Goal: Transaction & Acquisition: Purchase product/service

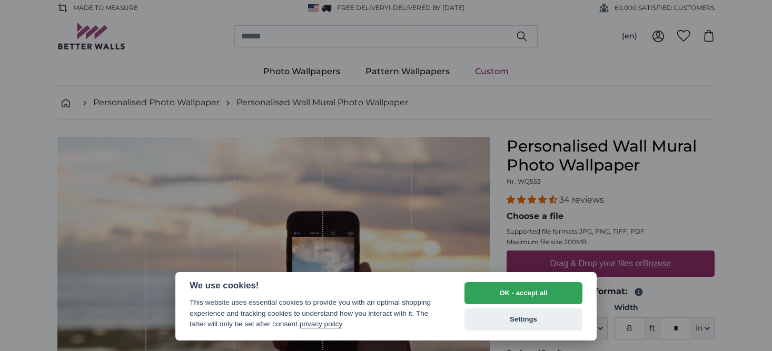
select select "**"
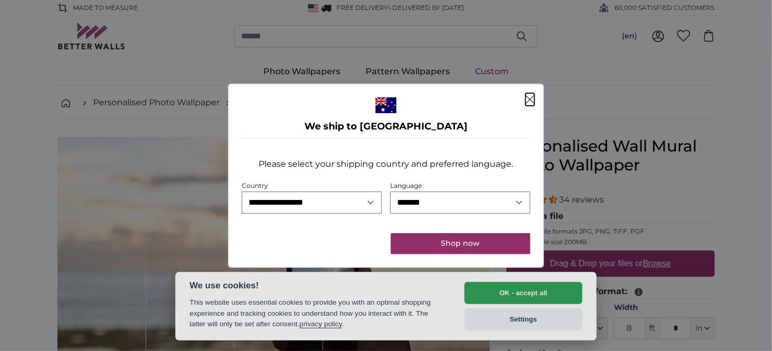
click at [530, 103] on icon "Close" at bounding box center [529, 99] width 9 height 8
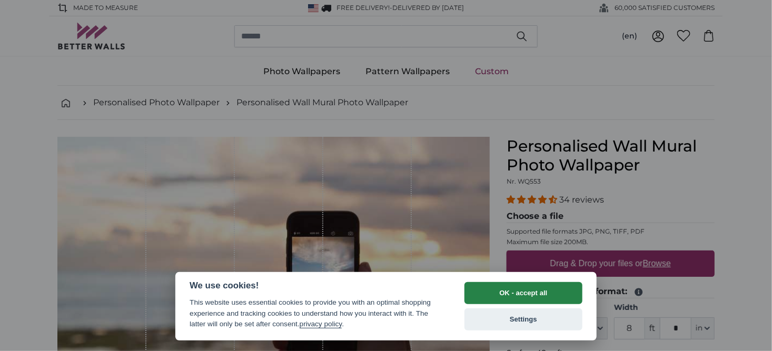
click at [535, 295] on button "OK - accept all" at bounding box center [523, 293] width 118 height 22
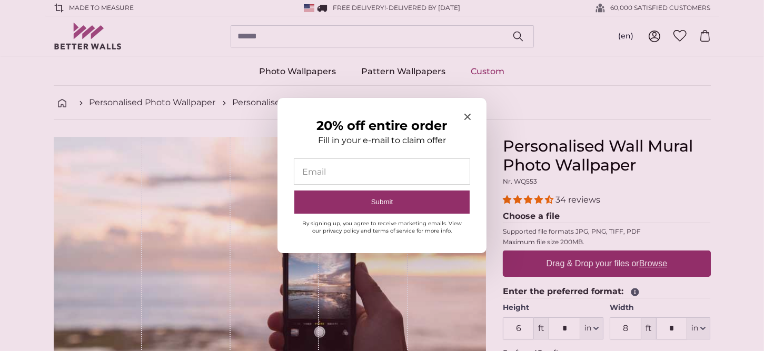
click at [467, 116] on icon "Close modal" at bounding box center [467, 117] width 6 height 6
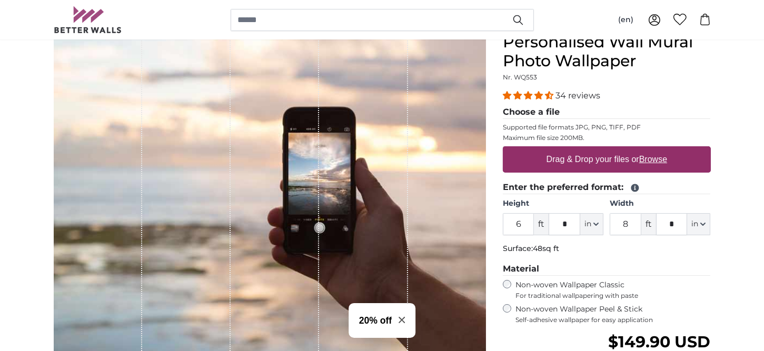
scroll to position [105, 0]
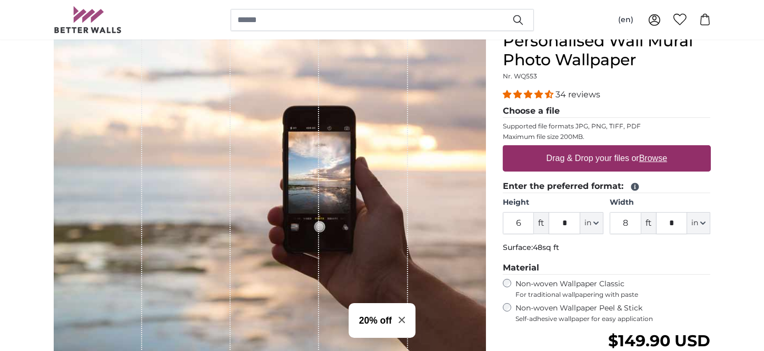
click at [544, 225] on span "ft" at bounding box center [541, 223] width 15 height 22
click at [538, 228] on span "ft" at bounding box center [541, 223] width 15 height 22
click at [523, 223] on input "6" at bounding box center [519, 223] width 32 height 22
type input "3"
click at [570, 222] on input "*" at bounding box center [564, 223] width 32 height 22
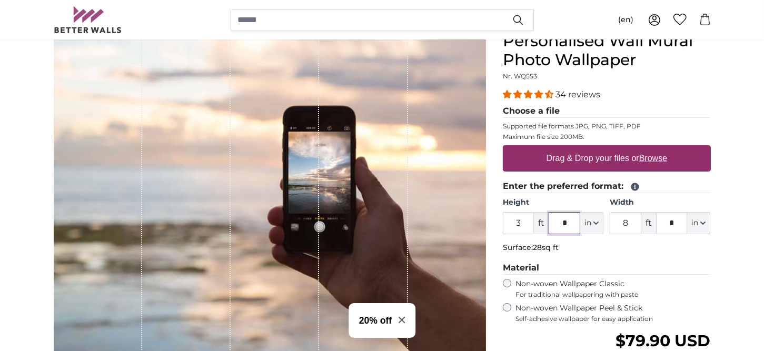
type input "*"
click at [577, 253] on fieldset "Enter the preferred format: Height 3 ft * in Centimeter (cm) Inches (inch) Feet…" at bounding box center [607, 218] width 208 height 77
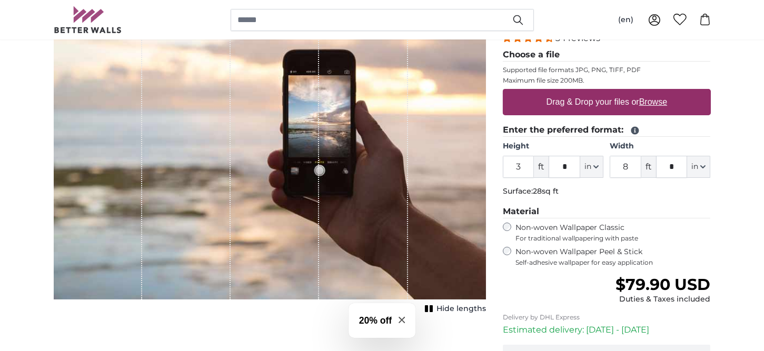
scroll to position [211, 0]
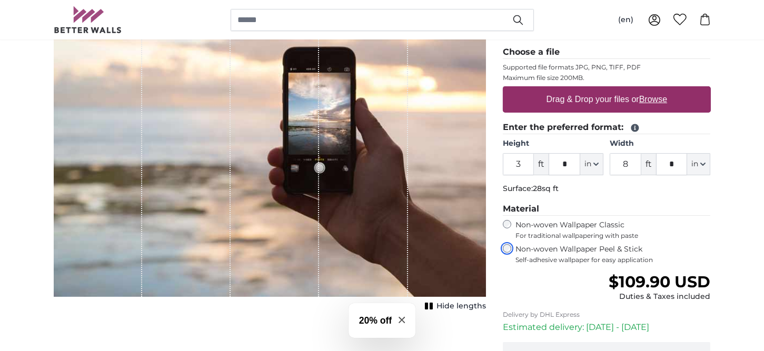
scroll to position [105, 0]
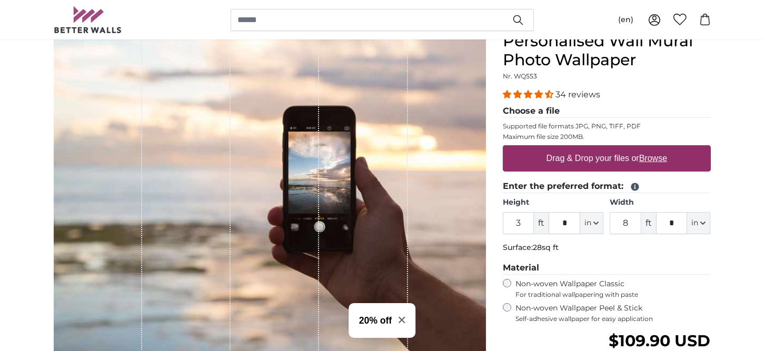
click at [648, 159] on u "Browse" at bounding box center [653, 158] width 28 height 9
click at [648, 148] on input "Drag & Drop your files or Browse" at bounding box center [607, 146] width 208 height 3
type input "**********"
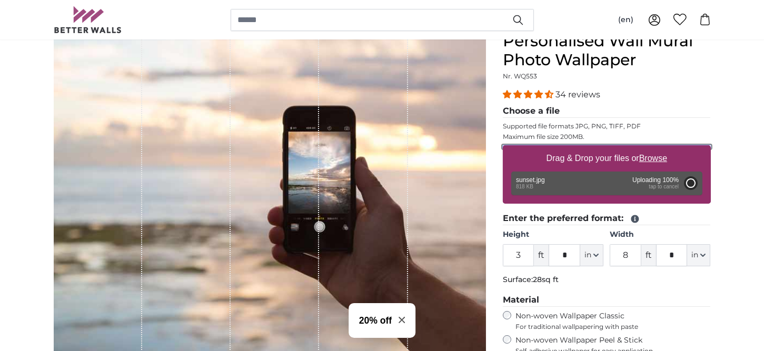
type input "3"
type input "***"
type input "4"
type input "***"
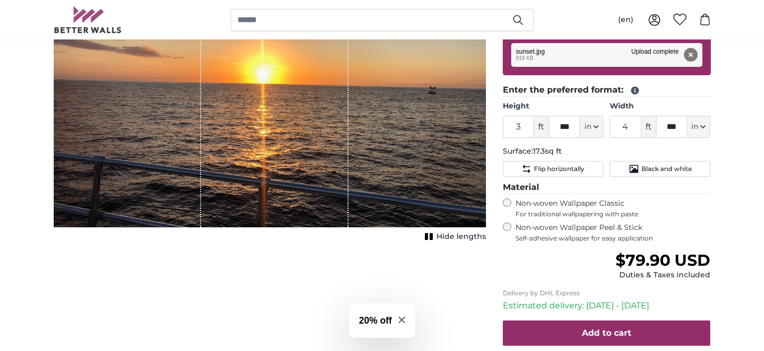
scroll to position [211, 0]
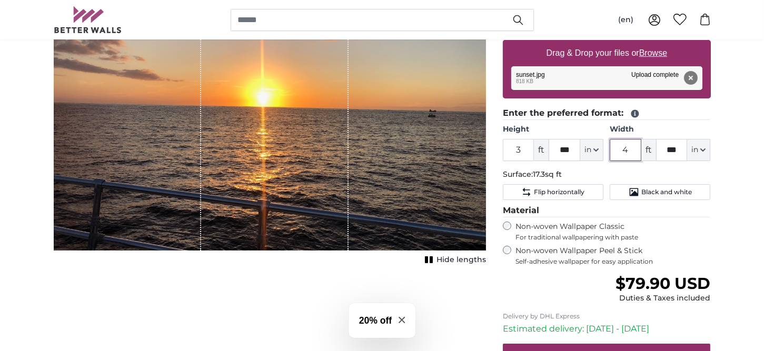
click at [632, 151] on input "4" at bounding box center [625, 150] width 32 height 22
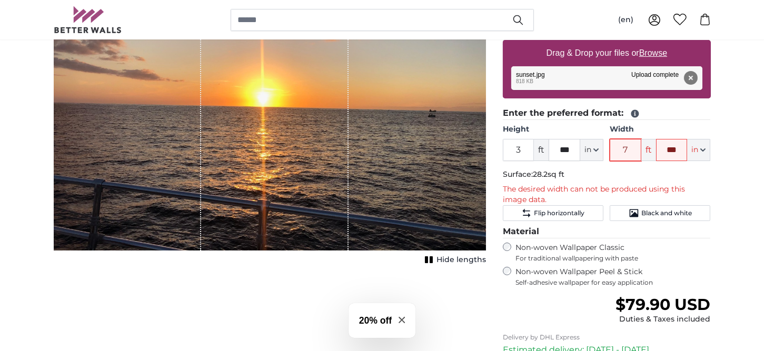
type input "7"
click at [670, 148] on input "***" at bounding box center [672, 150] width 32 height 22
drag, startPoint x: 677, startPoint y: 149, endPoint x: 666, endPoint y: 152, distance: 11.9
click at [666, 152] on input "***" at bounding box center [672, 150] width 32 height 22
click at [628, 150] on input "7" at bounding box center [625, 150] width 32 height 22
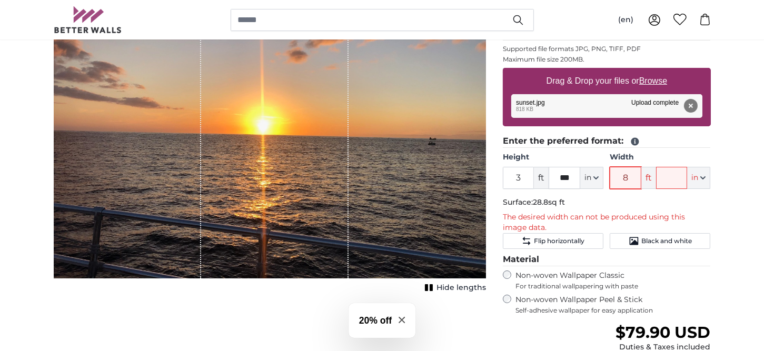
scroll to position [158, 0]
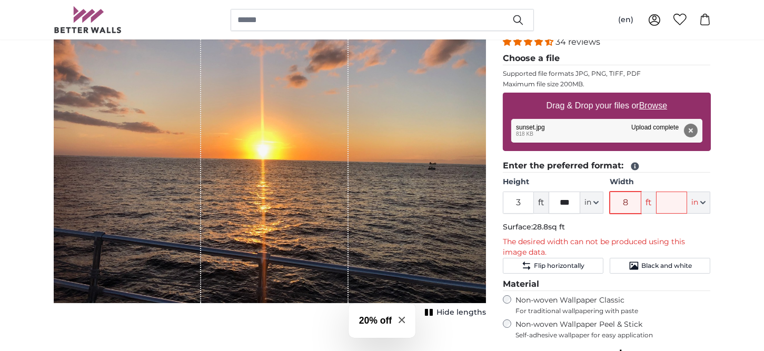
type input "8"
click at [514, 201] on input "3" at bounding box center [519, 203] width 32 height 22
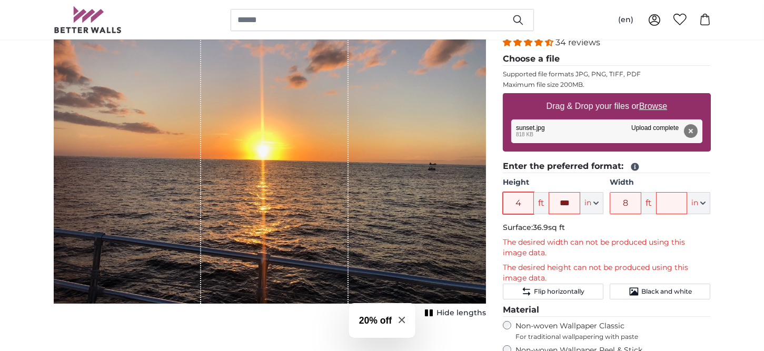
scroll to position [211, 0]
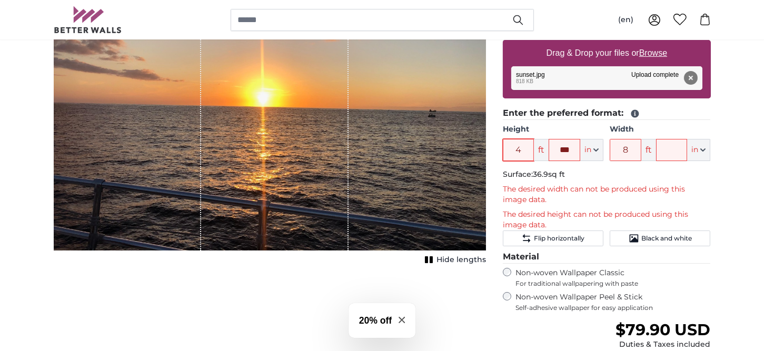
type input "4"
drag, startPoint x: 572, startPoint y: 151, endPoint x: 557, endPoint y: 155, distance: 15.7
click at [557, 155] on input "***" at bounding box center [564, 150] width 32 height 22
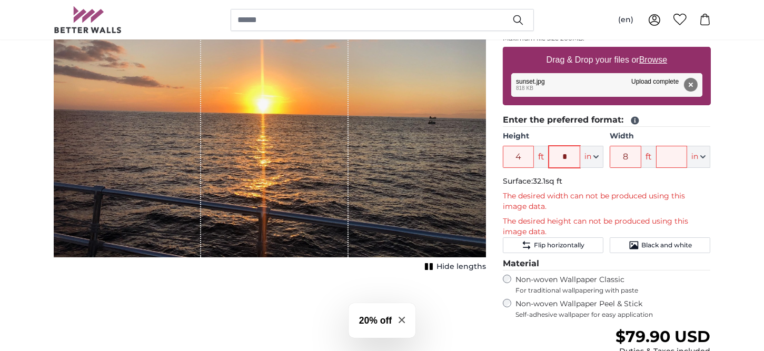
scroll to position [202, 0]
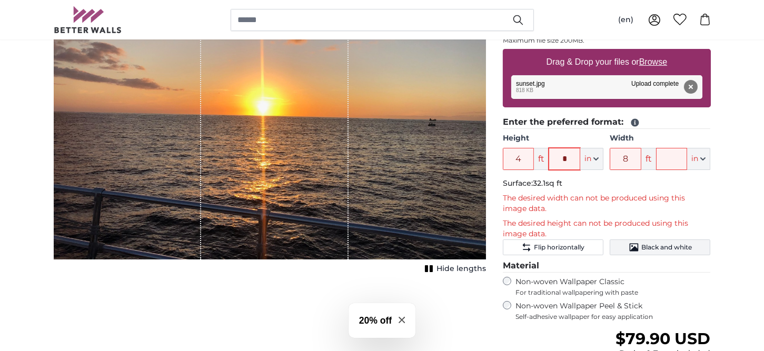
type input "*"
click at [643, 248] on span "Black and white" at bounding box center [666, 247] width 51 height 8
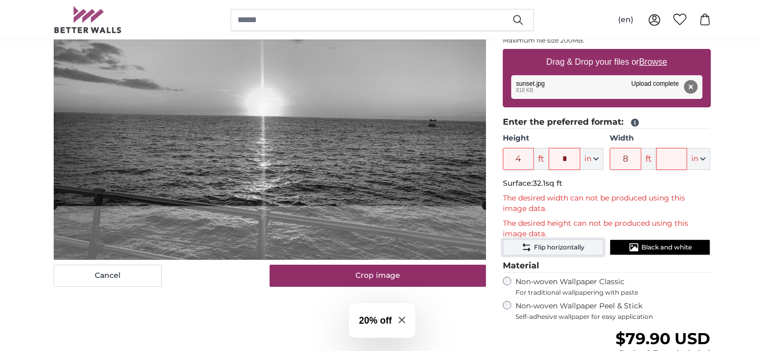
click at [573, 245] on span "Flip horizontally" at bounding box center [559, 247] width 51 height 8
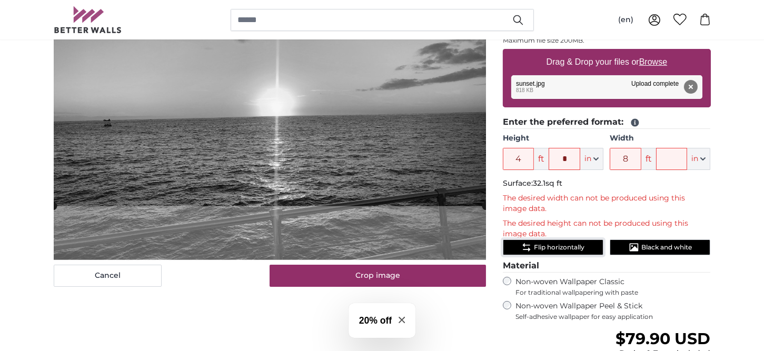
click at [573, 245] on span "Flip horizontally" at bounding box center [559, 247] width 51 height 8
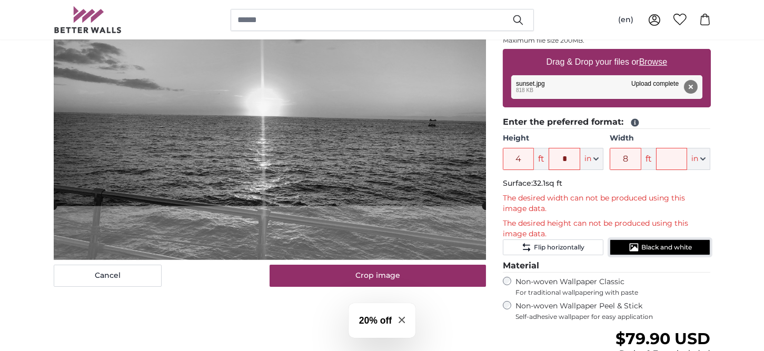
click at [654, 246] on span "Black and white" at bounding box center [666, 247] width 51 height 8
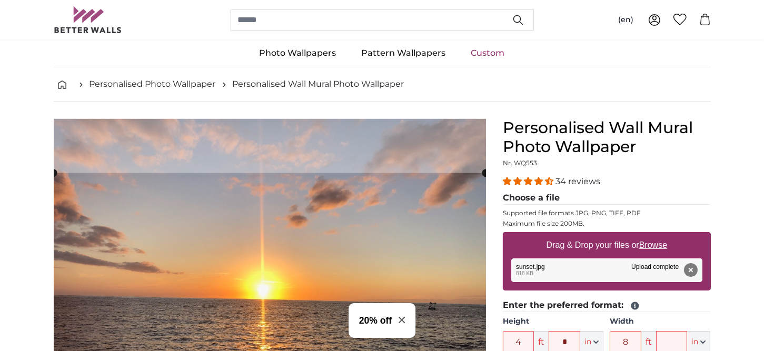
scroll to position [0, 0]
